Goal: Transaction & Acquisition: Purchase product/service

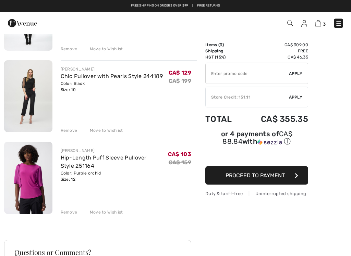
scroll to position [111, 0]
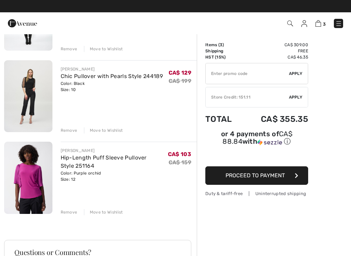
click at [66, 132] on div "Remove" at bounding box center [69, 130] width 17 height 6
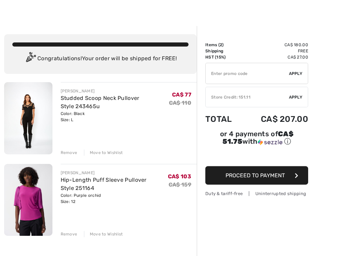
scroll to position [9, 0]
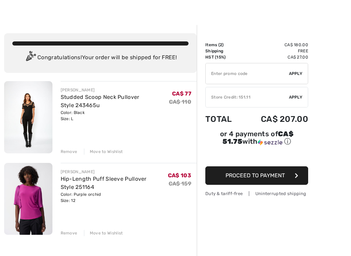
click at [26, 194] on img at bounding box center [28, 199] width 48 height 72
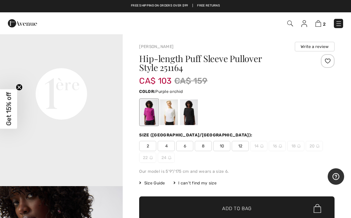
click at [320, 24] on img at bounding box center [318, 23] width 6 height 7
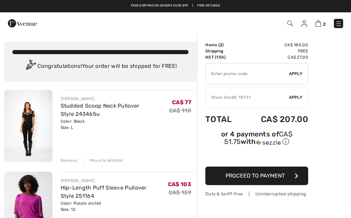
click at [69, 160] on div "Remove" at bounding box center [69, 160] width 17 height 6
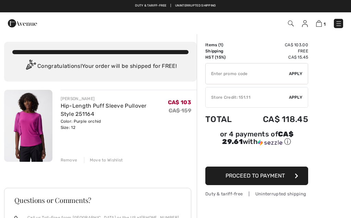
click at [30, 127] on img at bounding box center [28, 126] width 48 height 72
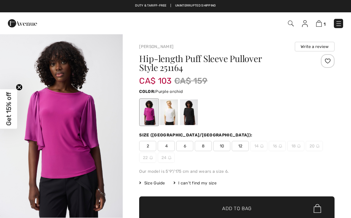
checkbox input "true"
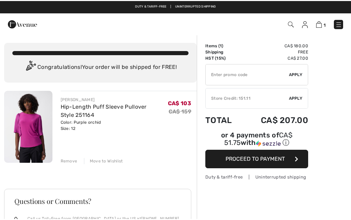
scroll to position [28, 0]
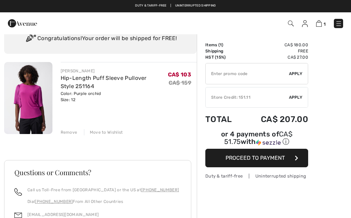
click at [290, 23] on img at bounding box center [291, 24] width 6 height 6
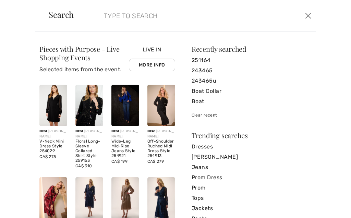
click at [112, 12] on input "search" at bounding box center [175, 15] width 153 height 21
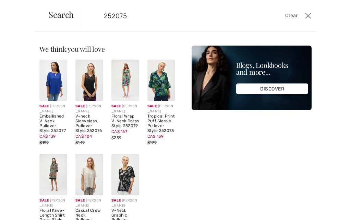
type input "252075"
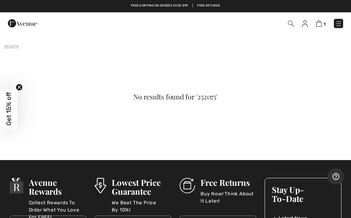
click at [294, 22] on img at bounding box center [291, 24] width 6 height 6
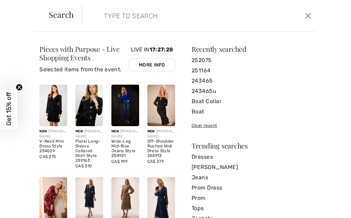
click at [99, 15] on input "search" at bounding box center [175, 15] width 153 height 21
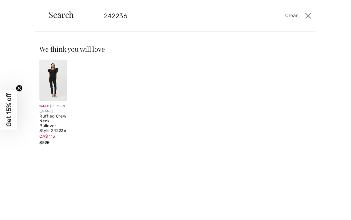
type input "242236"
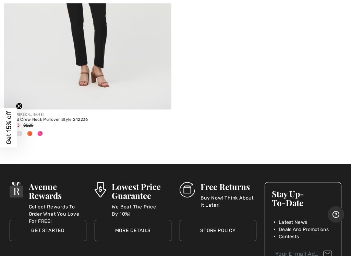
scroll to position [215, 0]
click at [46, 119] on div "Ruffled Crew Neck Pullover Style 242236" at bounding box center [87, 119] width 167 height 5
click at [41, 121] on div "Ruffled Crew Neck Pullover Style 242236" at bounding box center [87, 119] width 167 height 5
click at [44, 125] on div "CA$ 113 $225" at bounding box center [87, 125] width 167 height 6
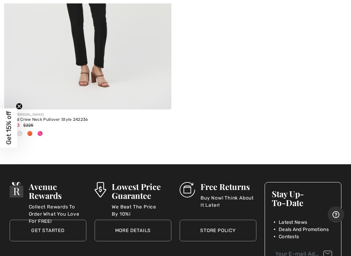
click at [30, 117] on div "Ruffled Crew Neck Pullover Style 242236" at bounding box center [87, 119] width 167 height 5
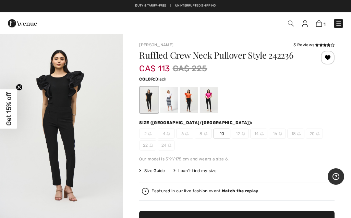
click at [210, 100] on div at bounding box center [209, 100] width 18 height 26
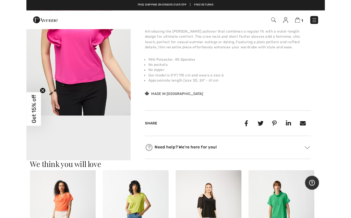
scroll to position [265, 0]
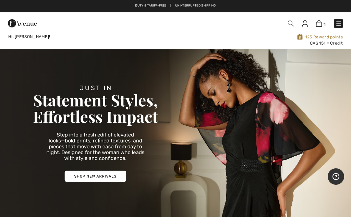
click at [319, 22] on img at bounding box center [319, 23] width 6 height 7
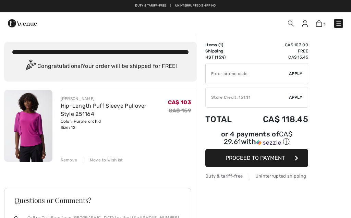
checkbox input "true"
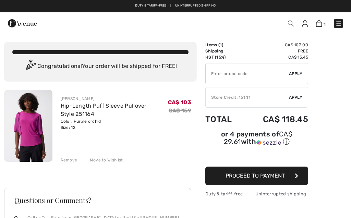
click at [238, 95] on div "Store Credit: 151.11" at bounding box center [247, 97] width 83 height 6
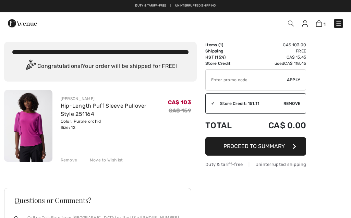
click at [263, 146] on span "Proceed to Summary" at bounding box center [253, 146] width 61 height 7
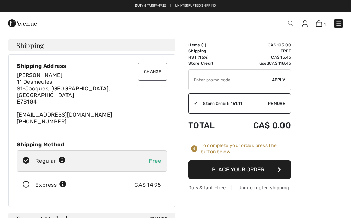
click at [258, 169] on button "Place Your Order" at bounding box center [239, 169] width 103 height 18
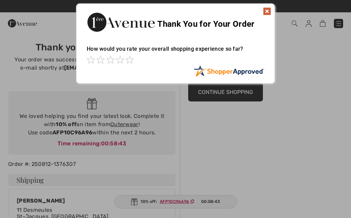
click at [269, 13] on img at bounding box center [267, 11] width 8 height 8
